Goal: Check status: Check status

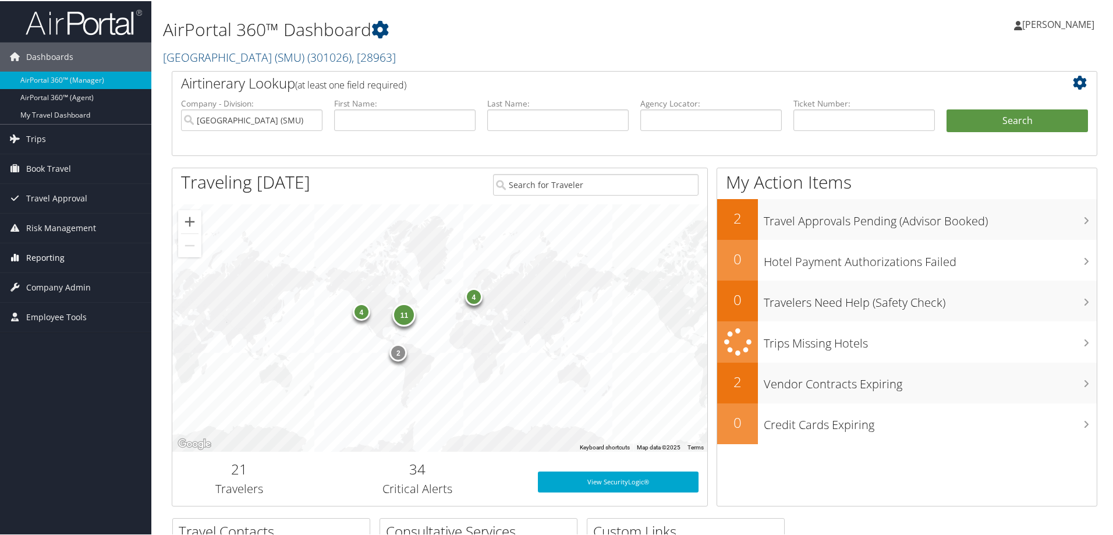
click at [52, 255] on span "Reporting" at bounding box center [45, 256] width 38 height 29
click at [49, 275] on link "Unused Tickets" at bounding box center [75, 279] width 151 height 17
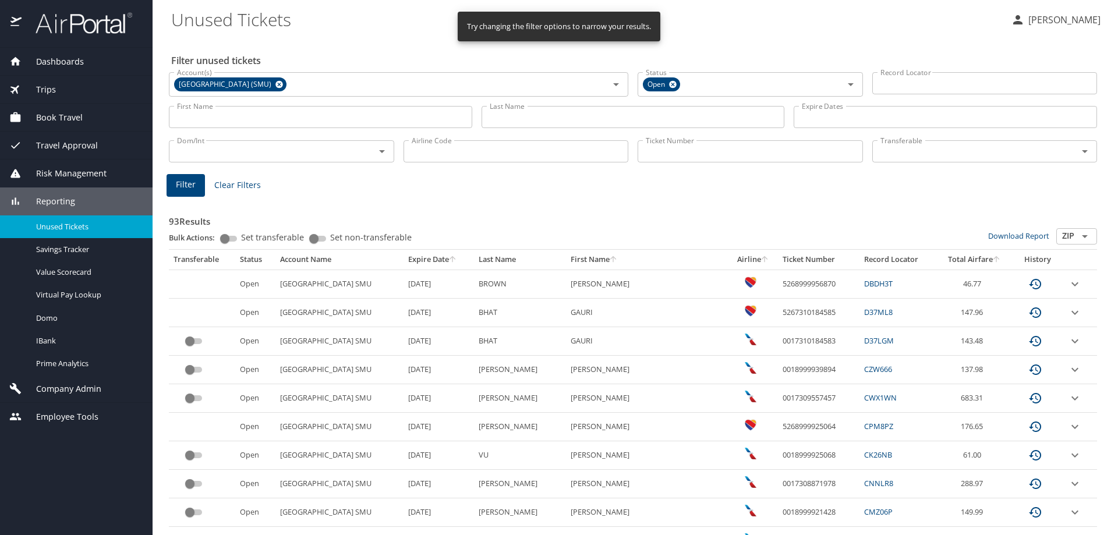
click at [920, 86] on input "Record Locator" at bounding box center [984, 83] width 225 height 22
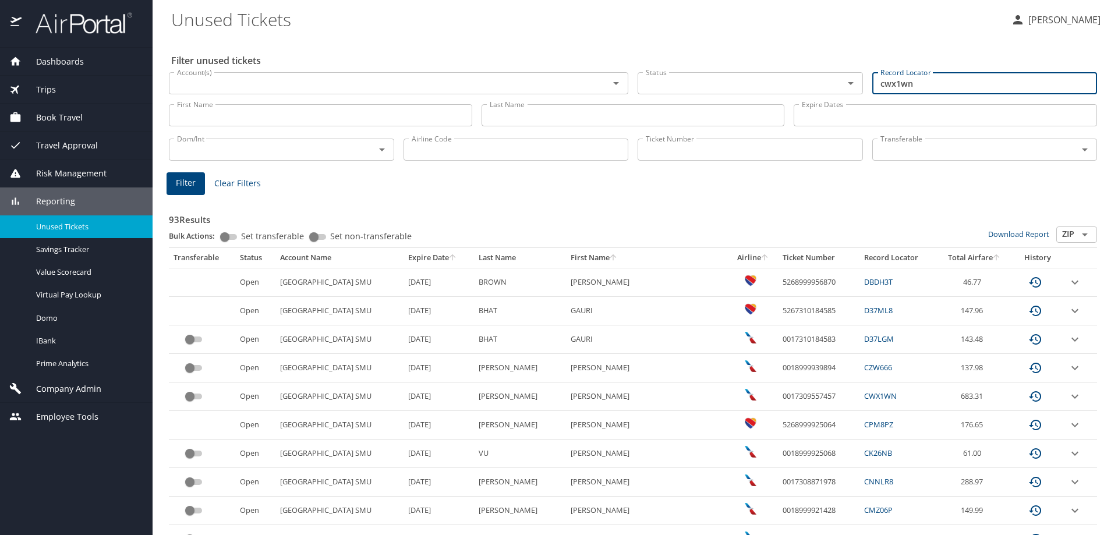
type input "cwx1wn"
click at [179, 183] on span "Filter" at bounding box center [186, 183] width 20 height 15
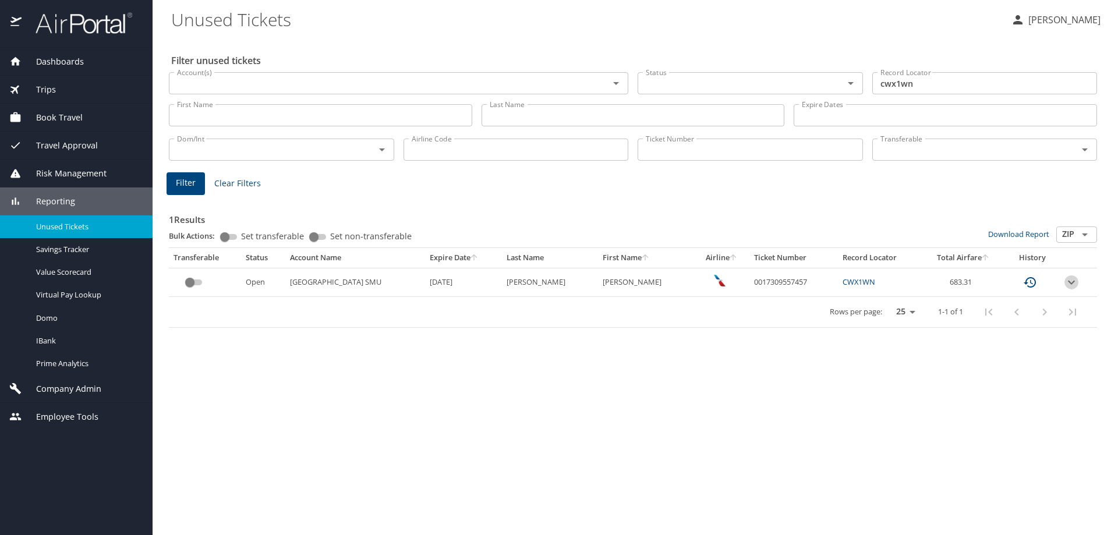
click at [1072, 281] on icon "expand row" at bounding box center [1071, 282] width 14 height 14
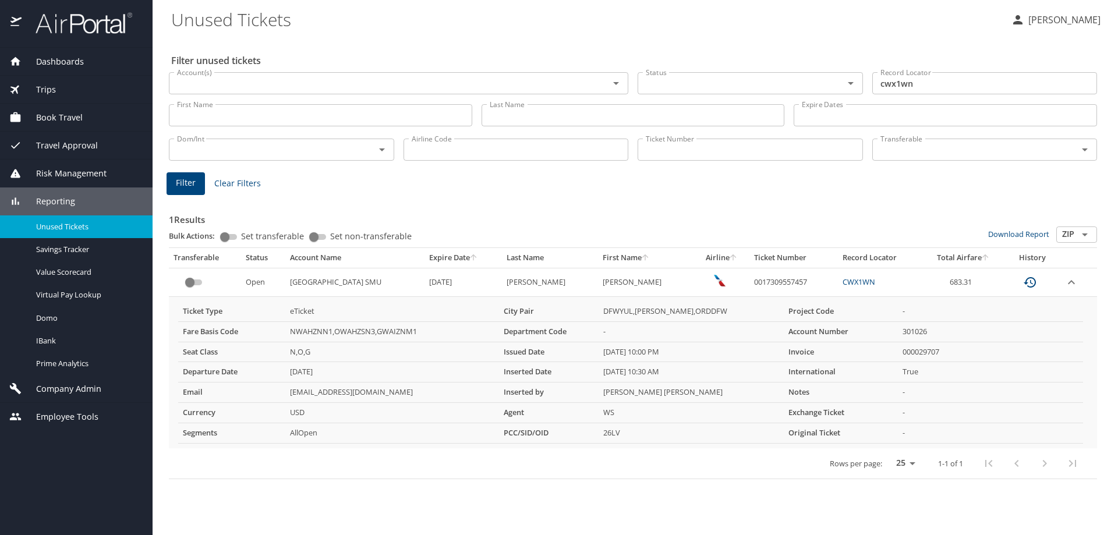
click at [899, 528] on div "Filter unused tickets Account(s) Account(s) Status Status Record Locator cwx1wn…" at bounding box center [635, 286] width 928 height 498
drag, startPoint x: 753, startPoint y: 283, endPoint x: 808, endPoint y: 282, distance: 55.3
click at [808, 282] on td "0017309557457" at bounding box center [793, 282] width 88 height 29
copy td "0017309557457"
